Goal: Information Seeking & Learning: Check status

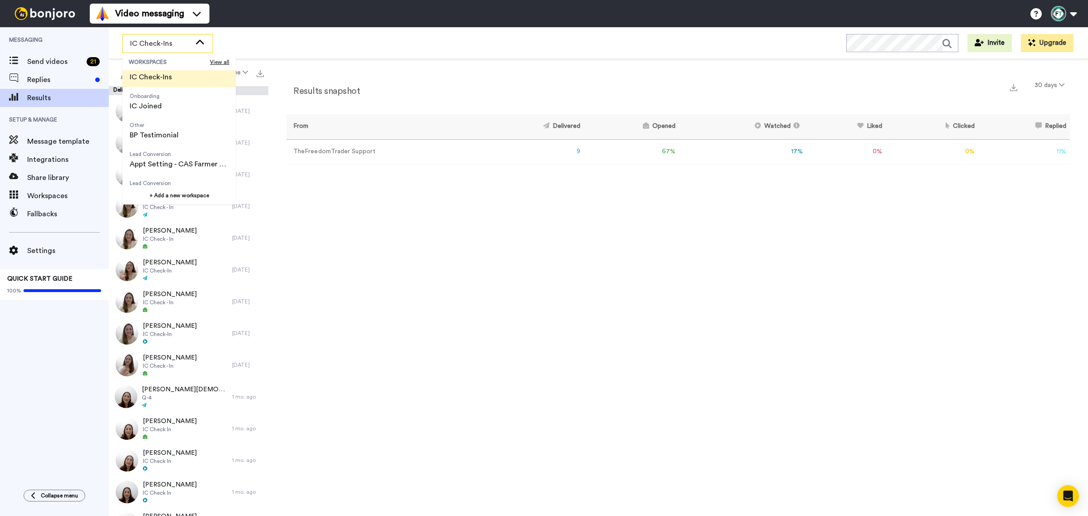
scroll to position [170, 0]
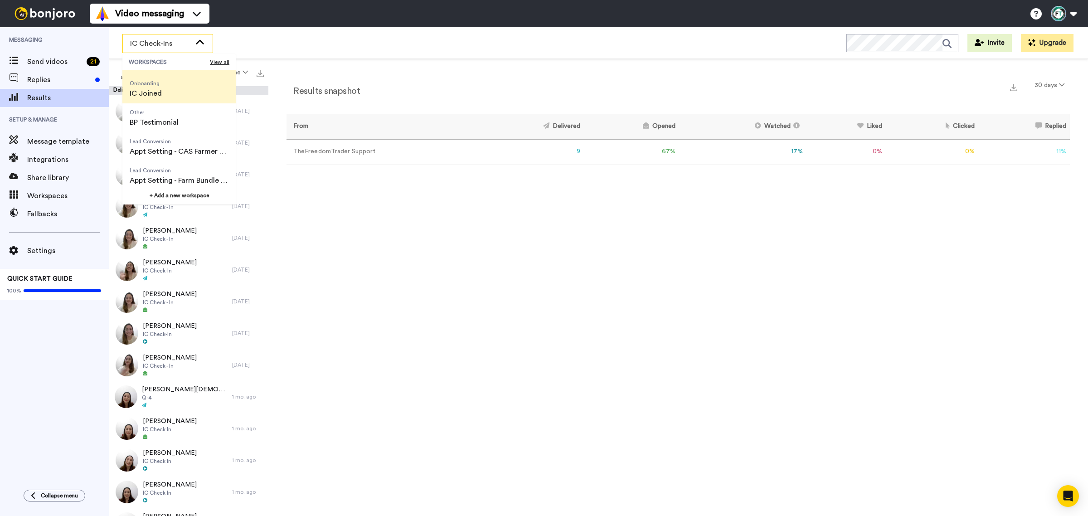
click at [169, 92] on li "Onboarding IC Joined" at bounding box center [178, 88] width 113 height 29
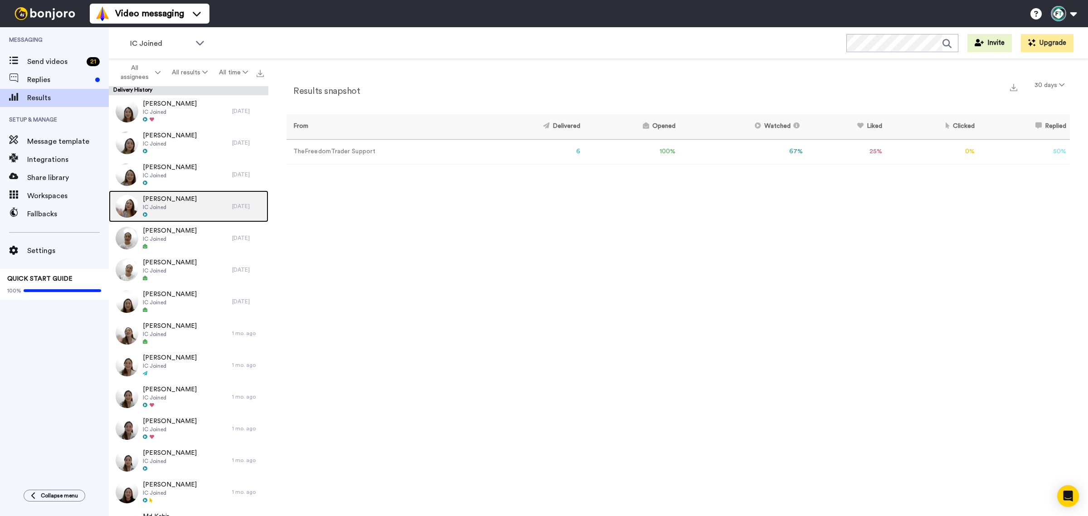
click at [206, 197] on div "[PERSON_NAME] IC Joined" at bounding box center [170, 206] width 123 height 32
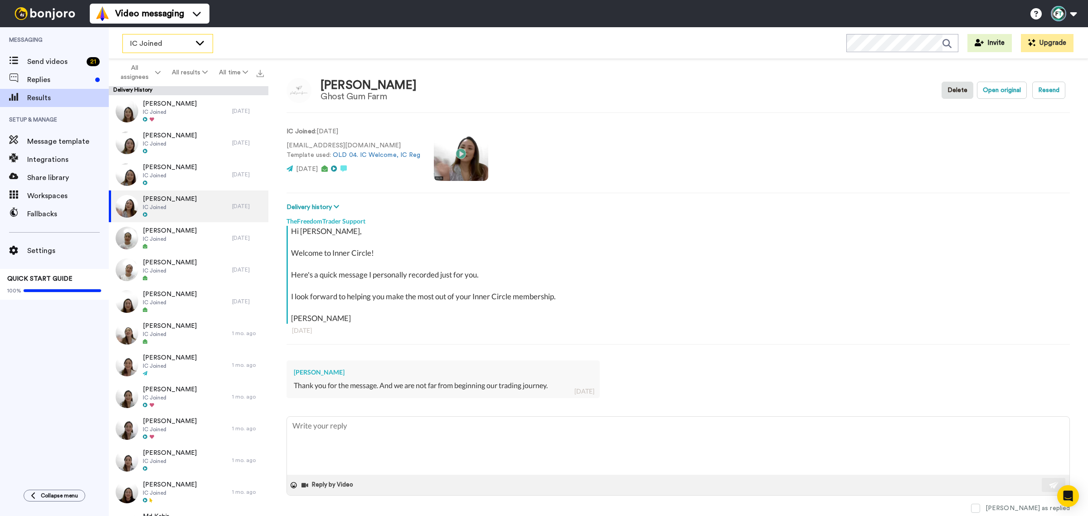
click at [186, 48] on span "IC Joined" at bounding box center [160, 43] width 61 height 11
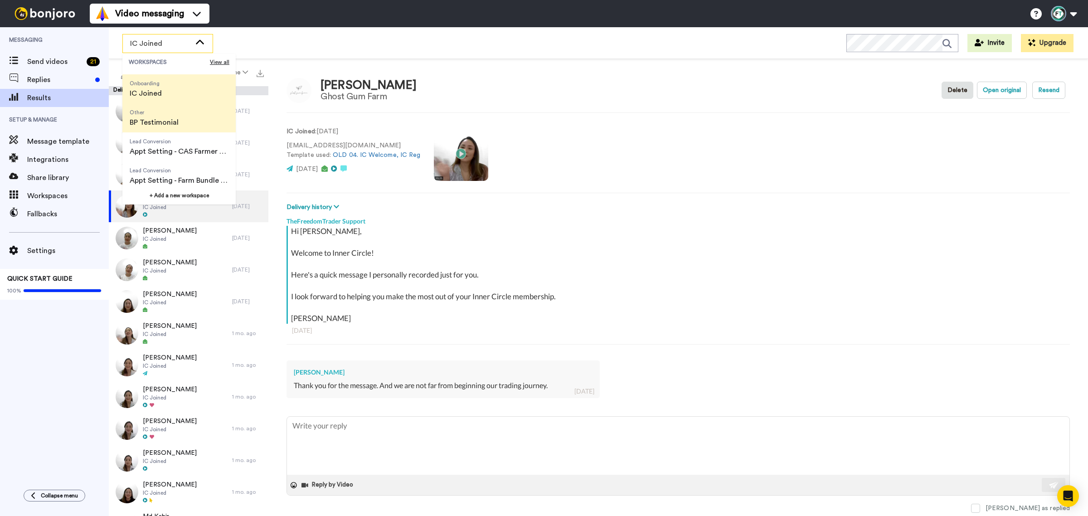
scroll to position [57, 0]
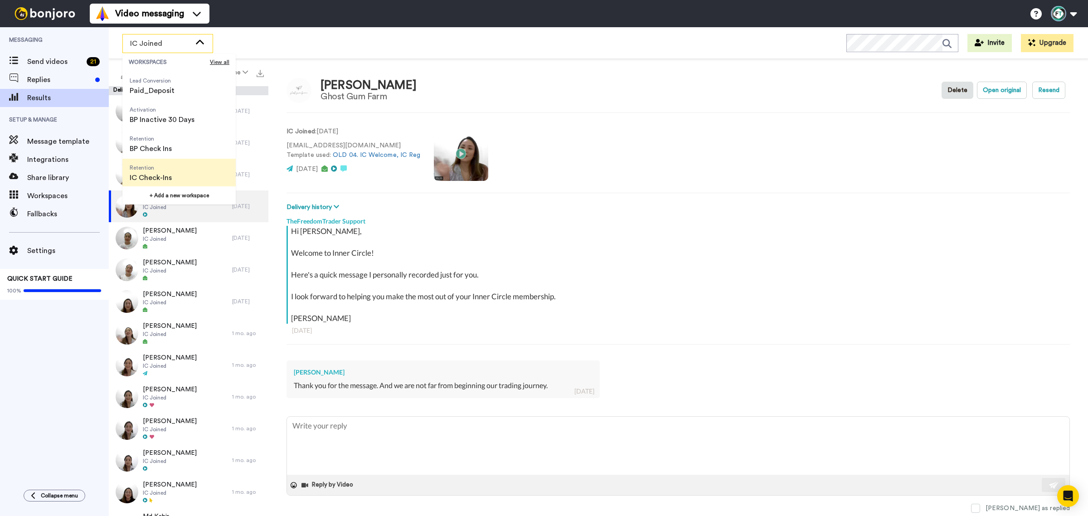
click at [161, 175] on span "IC Check-Ins" at bounding box center [151, 177] width 42 height 11
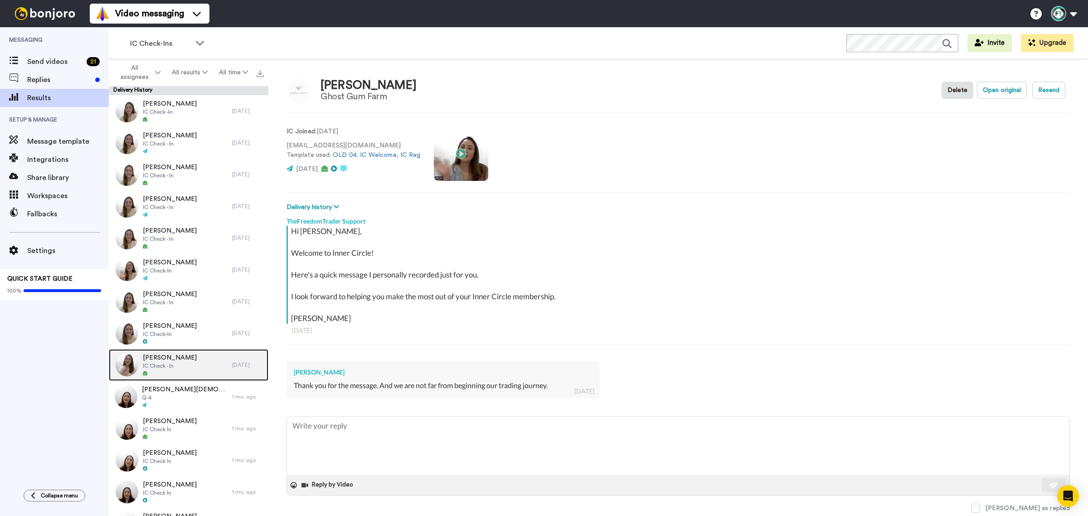
click at [205, 364] on div "[PERSON_NAME] IC Check - In" at bounding box center [170, 365] width 123 height 32
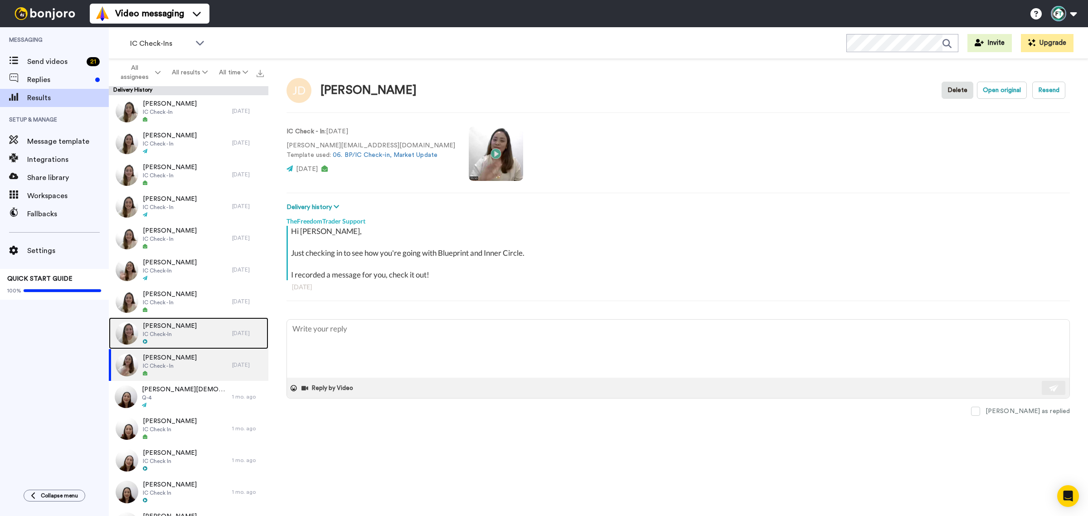
click at [192, 332] on div "[PERSON_NAME] IC Check-In" at bounding box center [170, 333] width 123 height 32
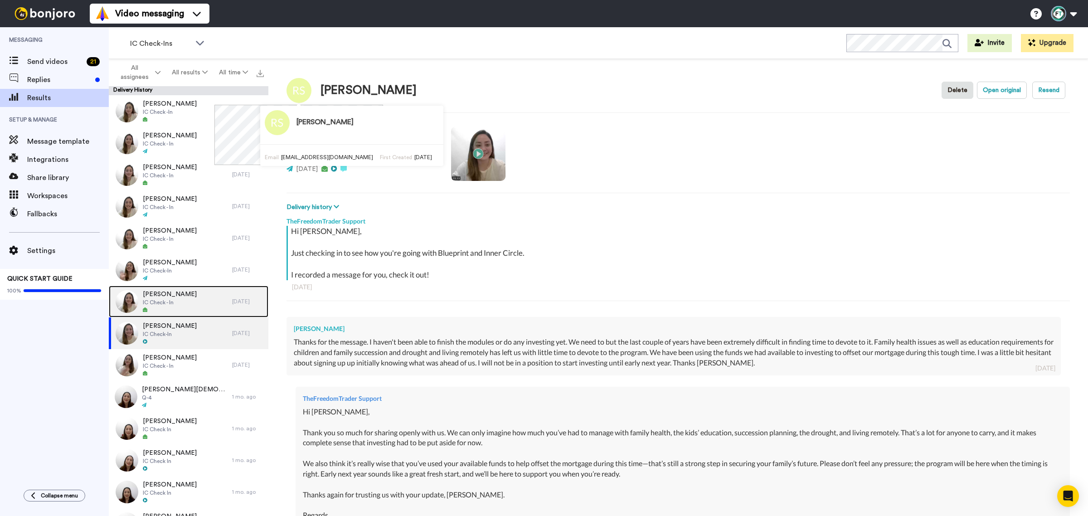
click at [200, 299] on div "[PERSON_NAME] IC Check - In" at bounding box center [170, 302] width 123 height 32
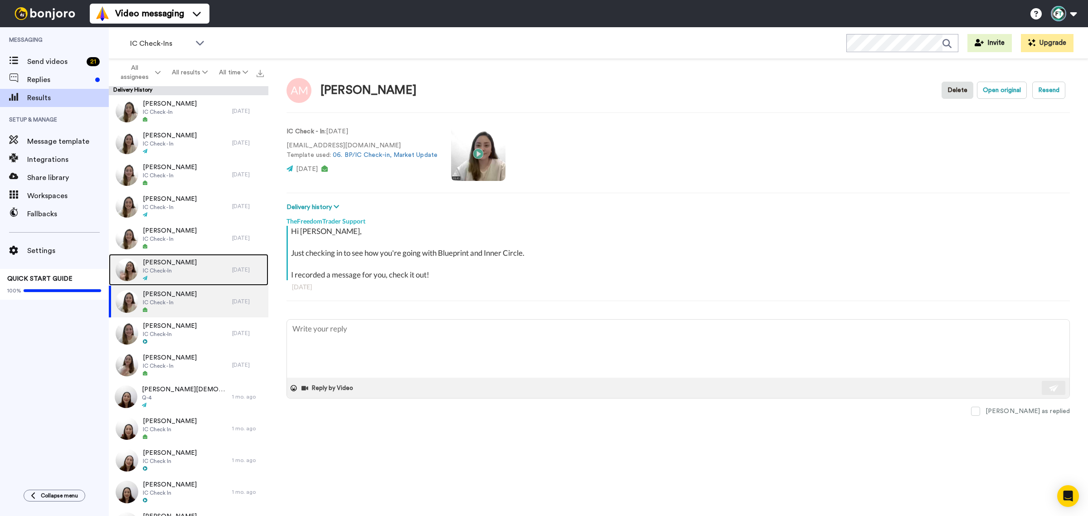
click at [193, 269] on div "[PERSON_NAME] IC Check-In" at bounding box center [170, 270] width 123 height 32
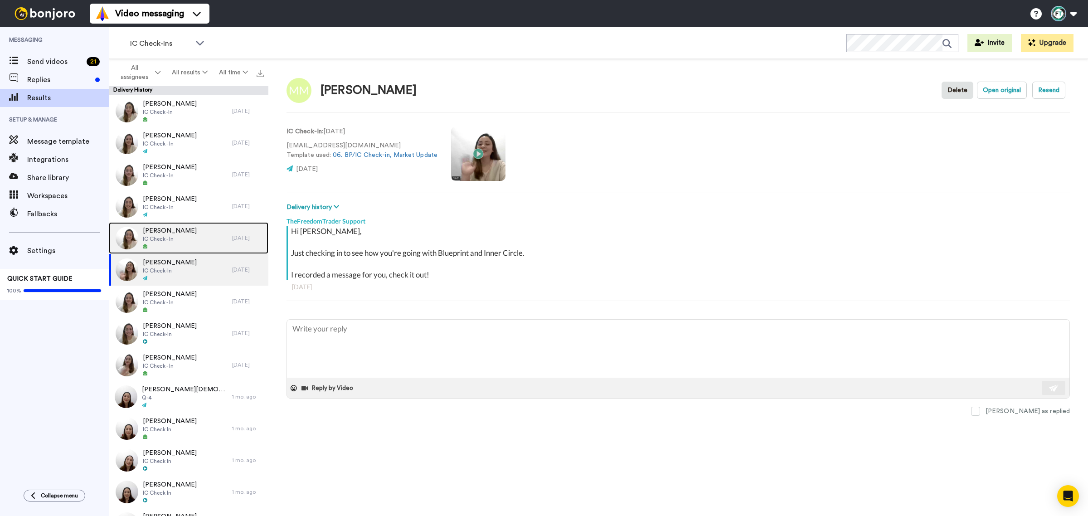
click at [177, 232] on span "[PERSON_NAME]" at bounding box center [170, 230] width 54 height 9
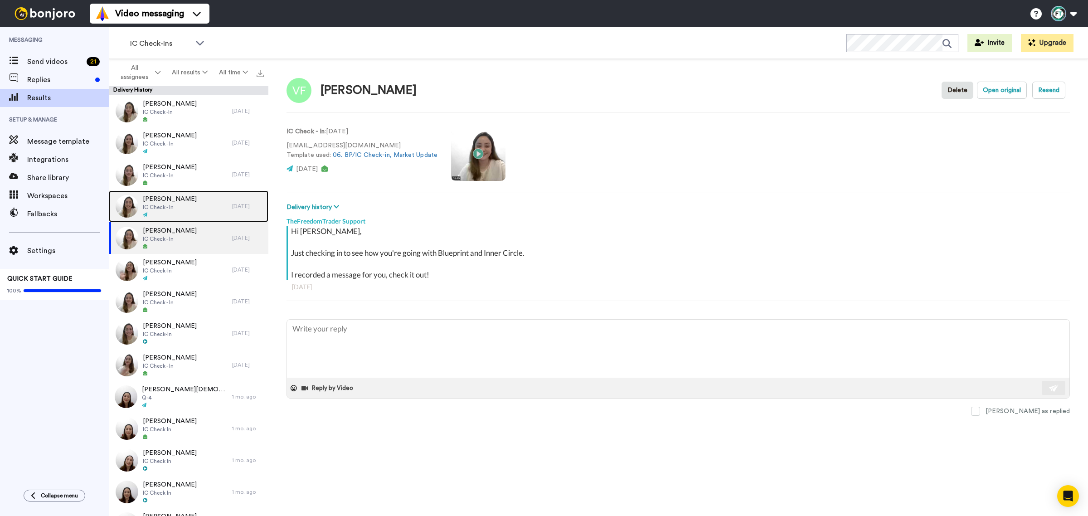
click at [189, 204] on div "[PERSON_NAME] IC Check - In" at bounding box center [170, 206] width 123 height 32
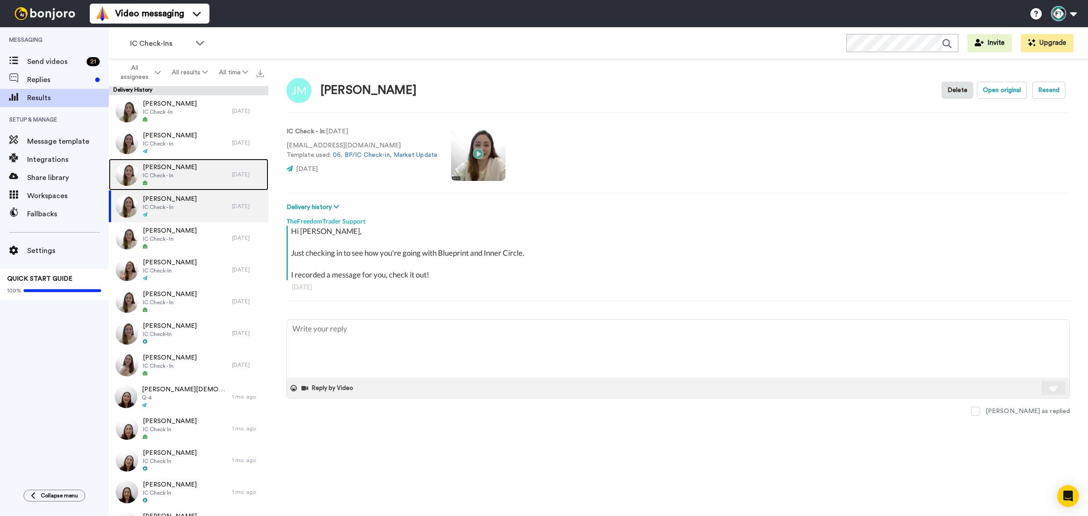
click at [195, 170] on div "[PERSON_NAME] IC Check - In" at bounding box center [170, 175] width 123 height 32
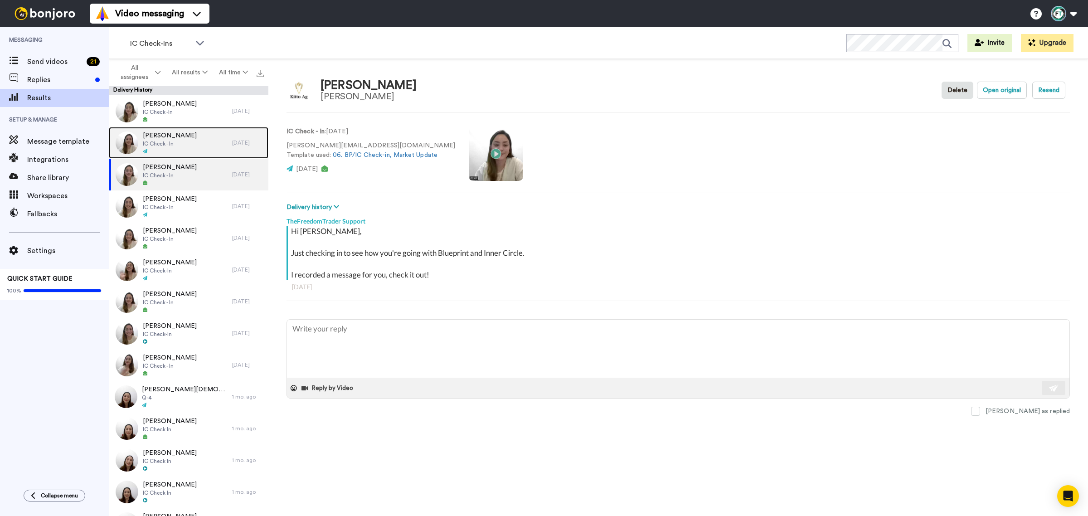
click at [174, 137] on span "[PERSON_NAME]" at bounding box center [170, 135] width 54 height 9
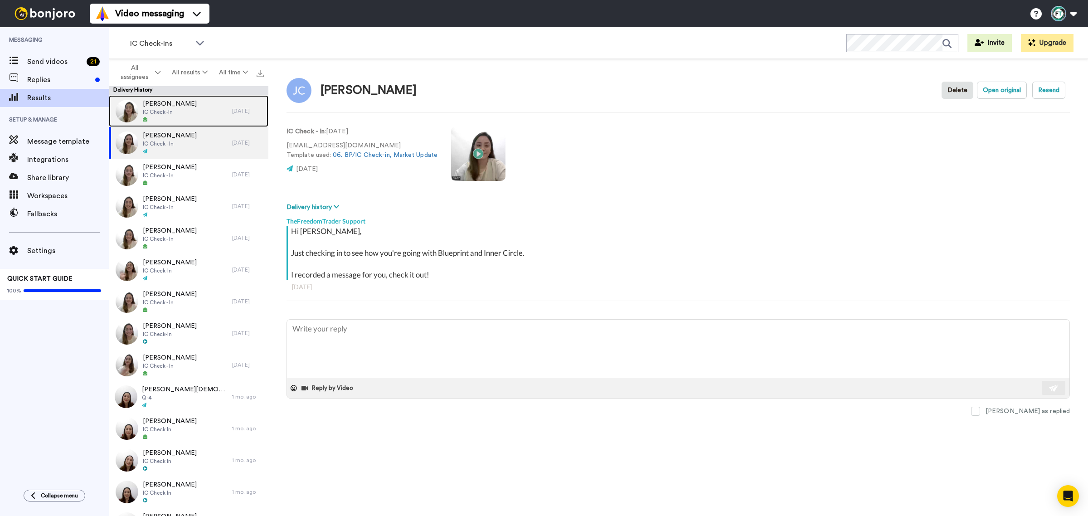
click at [179, 105] on span "[PERSON_NAME]" at bounding box center [170, 103] width 54 height 9
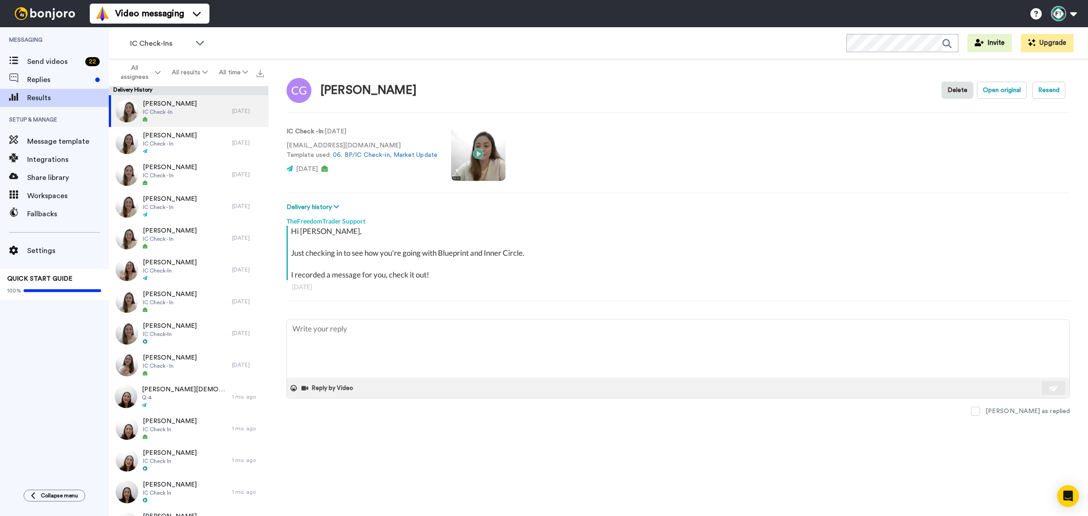
type textarea "x"
